Goal: Transaction & Acquisition: Purchase product/service

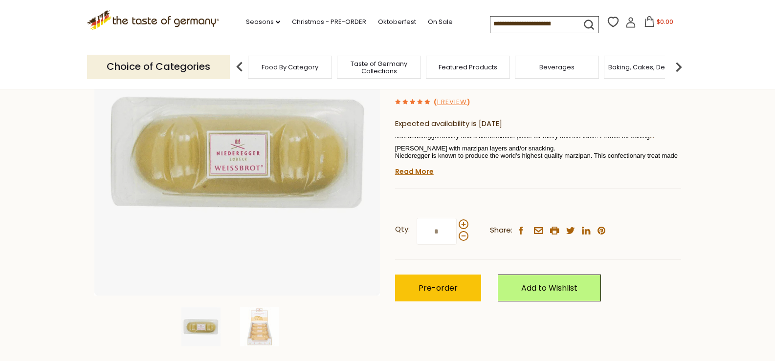
scroll to position [89, 0]
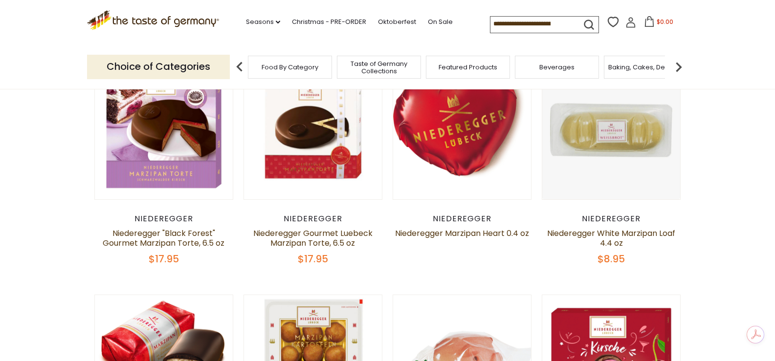
scroll to position [147, 0]
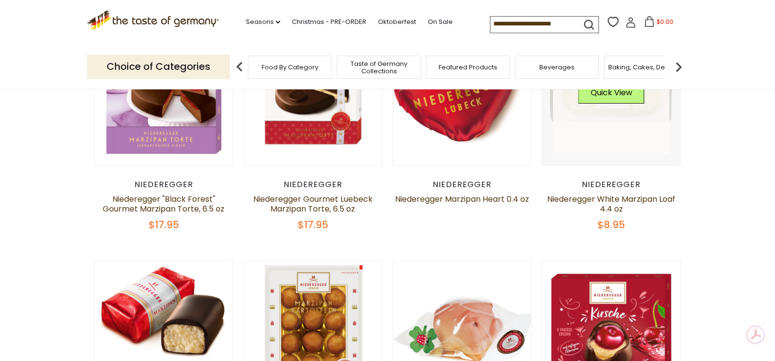
click at [603, 108] on div "Quick View" at bounding box center [612, 96] width 66 height 29
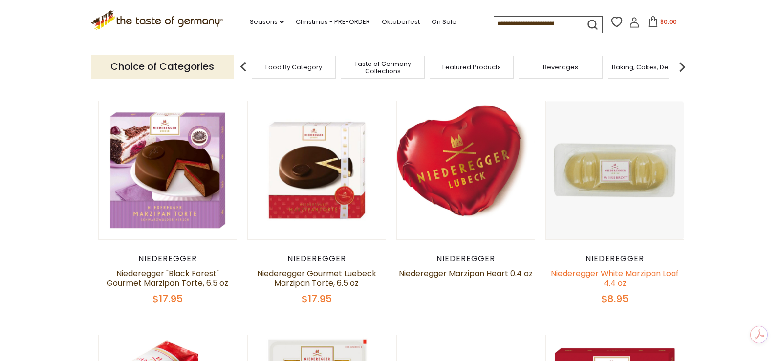
scroll to position [49, 0]
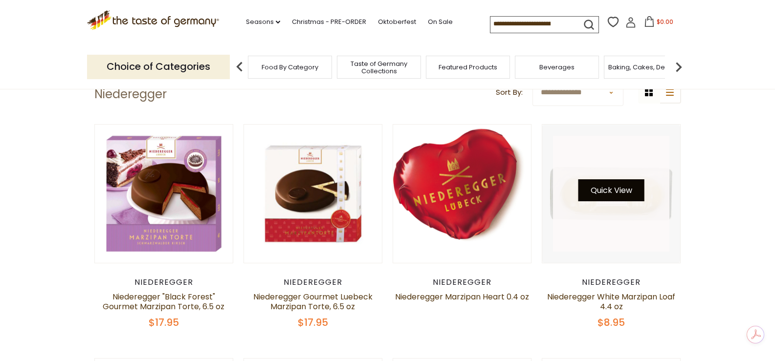
click at [612, 185] on button "Quick View" at bounding box center [612, 190] width 66 height 22
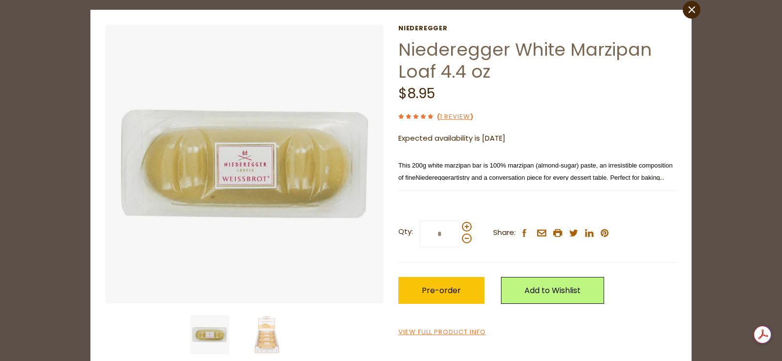
scroll to position [45, 0]
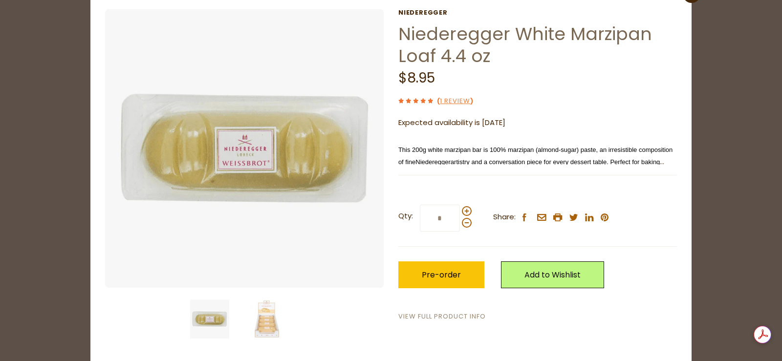
click at [444, 316] on link "View Full Product Info" at bounding box center [443, 317] width 88 height 10
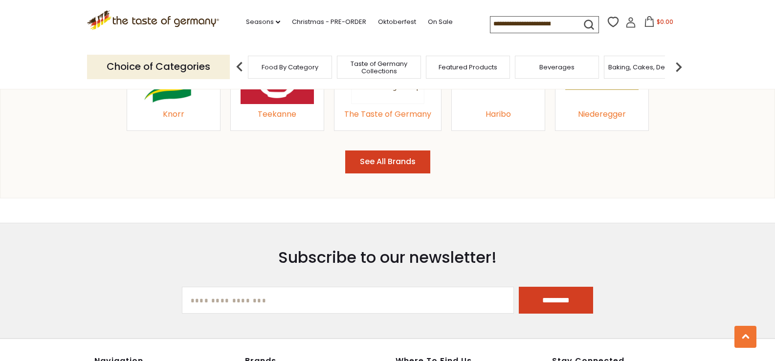
scroll to position [1223, 0]
